Goal: Information Seeking & Learning: Learn about a topic

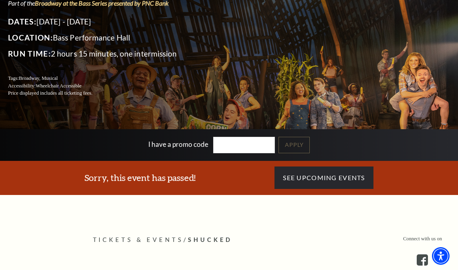
scroll to position [80, 0]
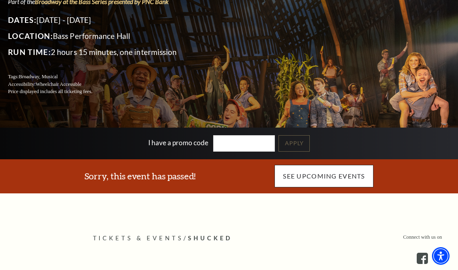
click at [342, 173] on link "See Upcoming Events" at bounding box center [323, 176] width 99 height 22
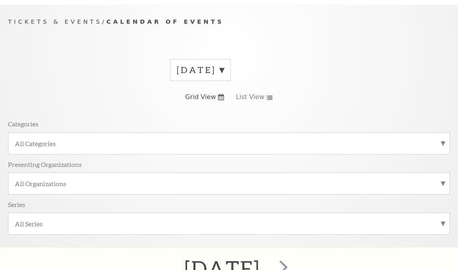
scroll to position [70, 0]
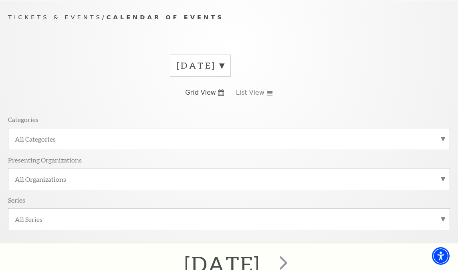
click at [444, 135] on div "All Categories" at bounding box center [229, 139] width 442 height 22
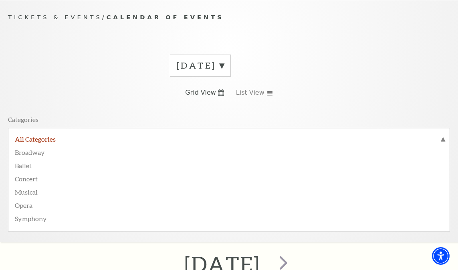
click at [48, 137] on label "All Categories" at bounding box center [229, 140] width 428 height 10
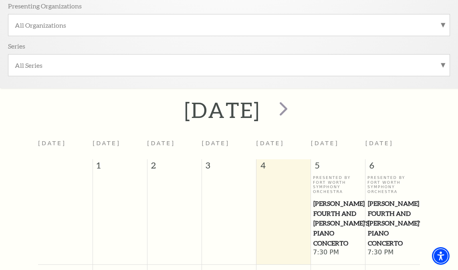
scroll to position [220, 0]
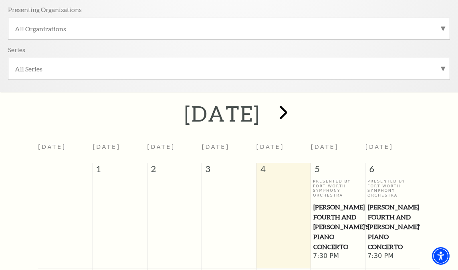
click at [295, 109] on span "next" at bounding box center [283, 112] width 23 height 23
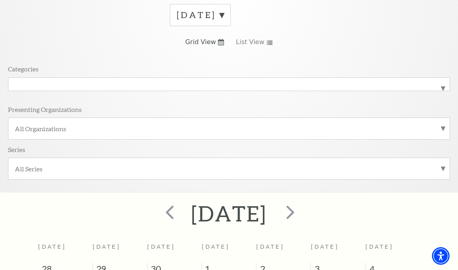
scroll to position [121, 0]
click at [302, 207] on span "next" at bounding box center [290, 211] width 23 height 23
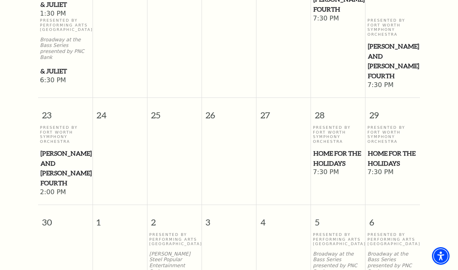
scroll to position [994, 0]
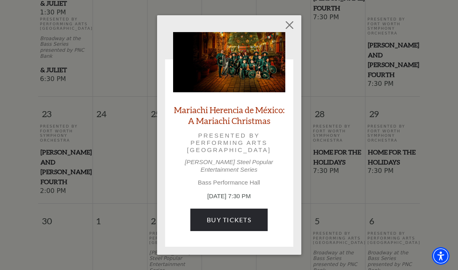
click at [234, 115] on link "Mariachi Herencia de México: A Mariachi Christmas" at bounding box center [229, 115] width 112 height 22
click at [289, 28] on button "Close" at bounding box center [289, 24] width 15 height 15
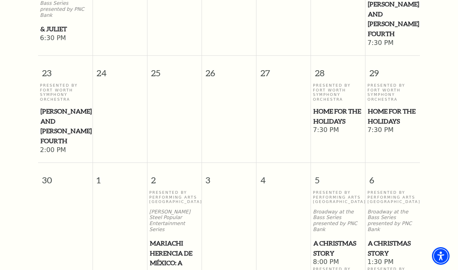
scroll to position [1036, 0]
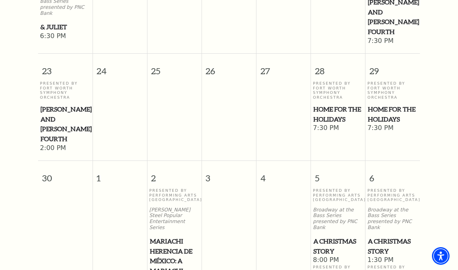
click at [336, 236] on span "A Christmas Story" at bounding box center [338, 246] width 50 height 20
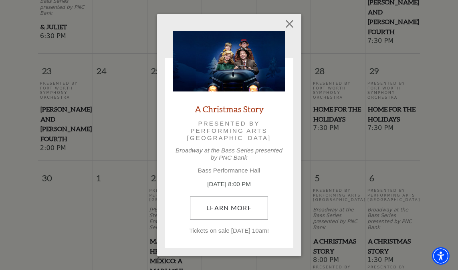
click at [229, 206] on link "Learn More" at bounding box center [229, 207] width 78 height 22
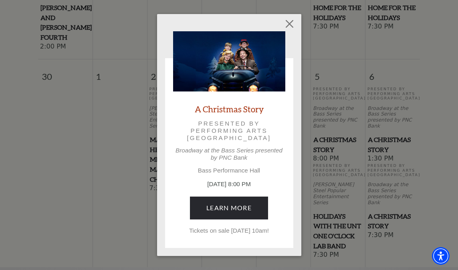
scroll to position [1139, 0]
click at [288, 23] on button "Close" at bounding box center [289, 23] width 15 height 15
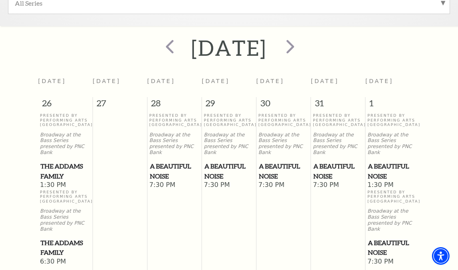
scroll to position [285, 0]
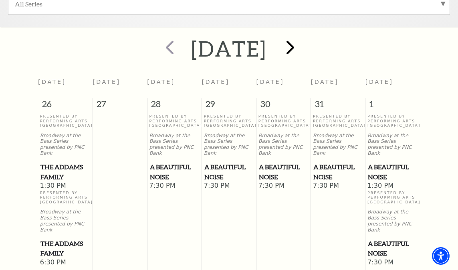
click at [302, 44] on span "next" at bounding box center [290, 47] width 23 height 23
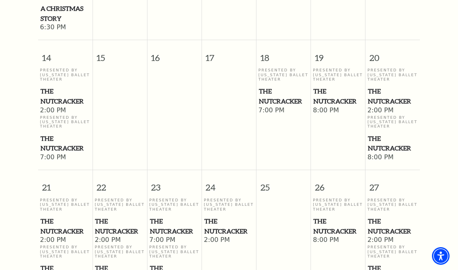
scroll to position [726, 0]
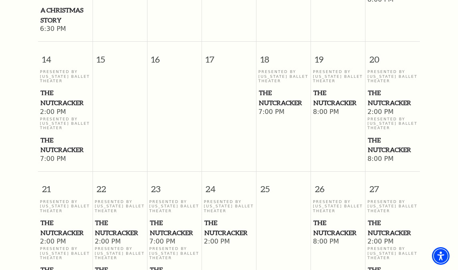
click at [54, 218] on span "The Nutcracker" at bounding box center [65, 228] width 50 height 20
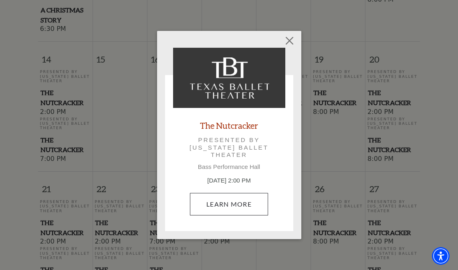
click at [231, 201] on link "Learn More" at bounding box center [229, 204] width 78 height 22
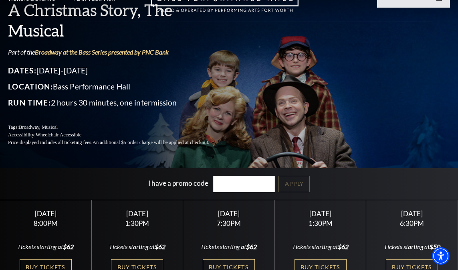
scroll to position [35, 0]
